Goal: Transaction & Acquisition: Download file/media

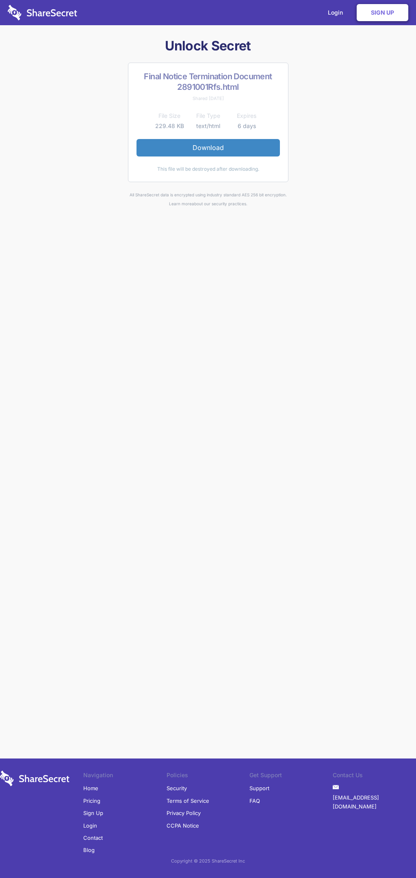
click at [208, 148] on link "Download" at bounding box center [209, 147] width 144 height 17
